Goal: Task Accomplishment & Management: Manage account settings

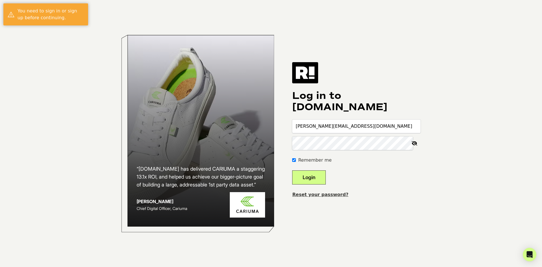
click at [321, 176] on button "Login" at bounding box center [309, 177] width 34 height 14
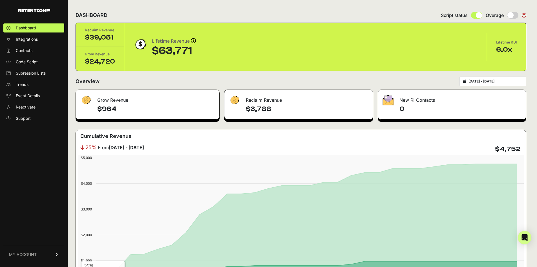
click at [37, 257] on link "MY ACCOUNT" at bounding box center [33, 253] width 61 height 17
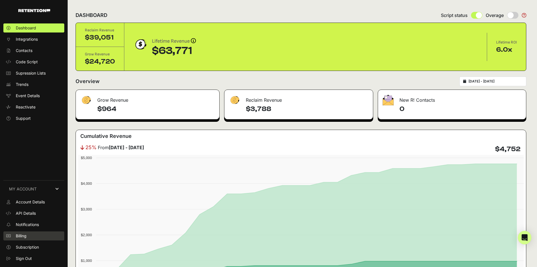
click at [21, 234] on span "Billing" at bounding box center [21, 236] width 11 height 6
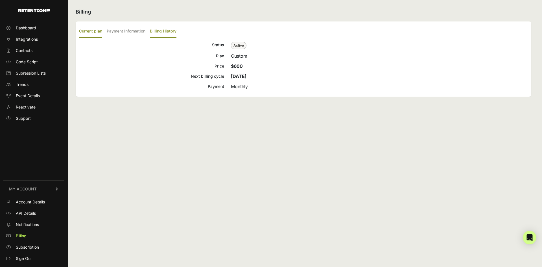
click at [176, 31] on label "Billing History" at bounding box center [163, 31] width 27 height 13
click at [0, 0] on input "Billing History" at bounding box center [0, 0] width 0 height 0
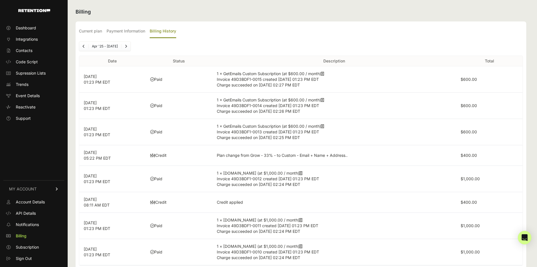
click at [468, 77] on label "$600.00" at bounding box center [469, 79] width 16 height 5
click at [98, 79] on p "[DATE] 01:23 PM EDT" at bounding box center [113, 79] width 58 height 11
click at [228, 80] on span "Invoice 49D3BDF1-0015 created [DATE] 01:23 PM EDT" at bounding box center [268, 79] width 102 height 5
click at [230, 80] on span "Invoice 49D3BDF1-0015 created [DATE] 01:23 PM EDT" at bounding box center [268, 79] width 102 height 5
click at [324, 74] on icon at bounding box center [322, 74] width 3 height 4
